Goal: Register for event/course

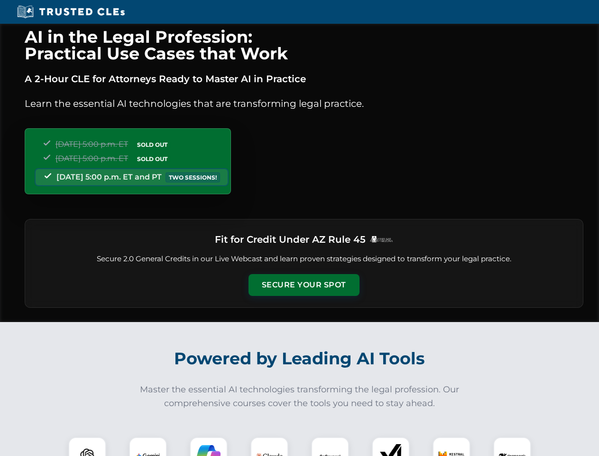
click at [304, 285] on button "Secure Your Spot" at bounding box center [304, 285] width 111 height 22
click at [87, 446] on img at bounding box center [88, 456] width 28 height 28
click at [148, 446] on img at bounding box center [148, 456] width 24 height 24
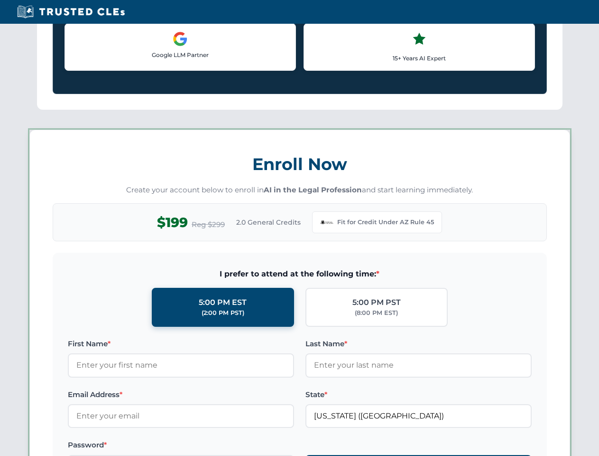
click at [270, 446] on label "Password *" at bounding box center [181, 444] width 226 height 11
